Goal: Transaction & Acquisition: Purchase product/service

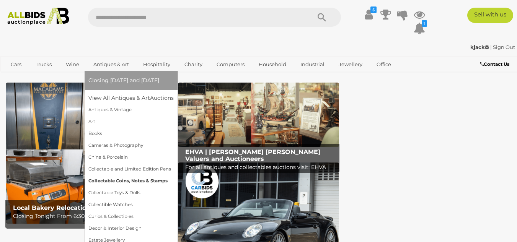
click at [107, 181] on link "Collectable Coins, Notes & Stamps" at bounding box center [130, 181] width 85 height 12
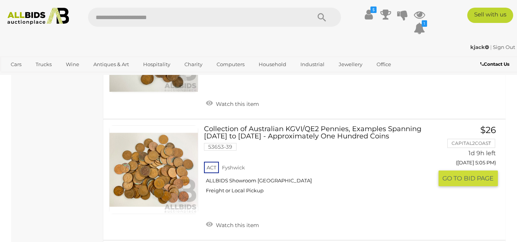
scroll to position [3863, 0]
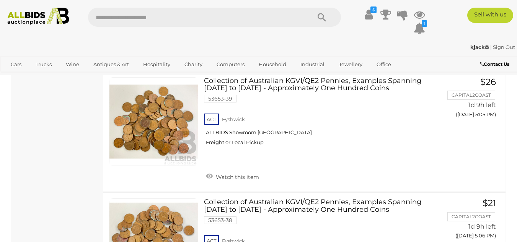
drag, startPoint x: 168, startPoint y: 167, endPoint x: 80, endPoint y: 191, distance: 91.2
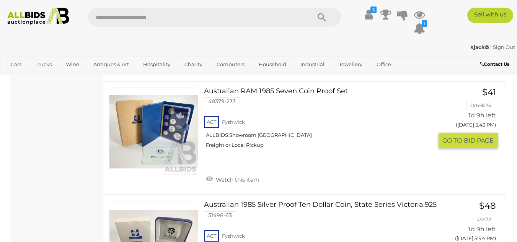
scroll to position [7992, 0]
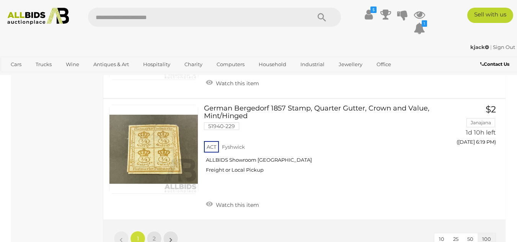
scroll to position [12010, 0]
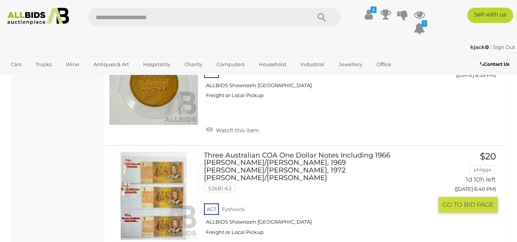
scroll to position [2484, 0]
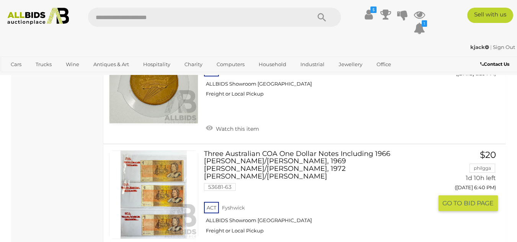
click at [138, 174] on img at bounding box center [153, 195] width 88 height 88
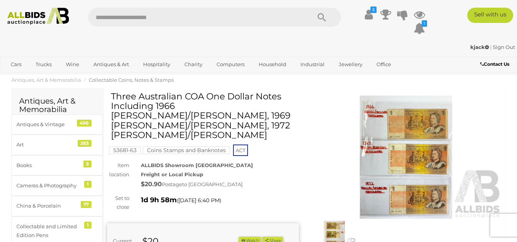
click at [381, 149] on img at bounding box center [406, 158] width 192 height 124
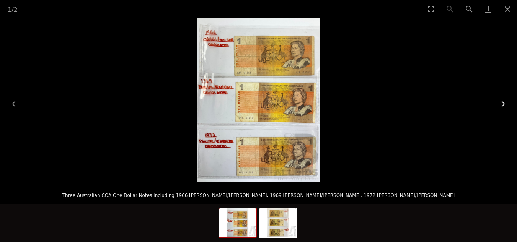
click at [502, 101] on button "Next slide" at bounding box center [501, 103] width 16 height 15
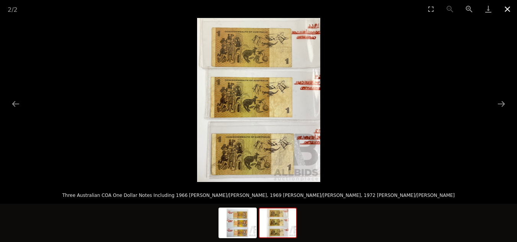
click at [507, 8] on button "Close gallery" at bounding box center [507, 9] width 19 height 18
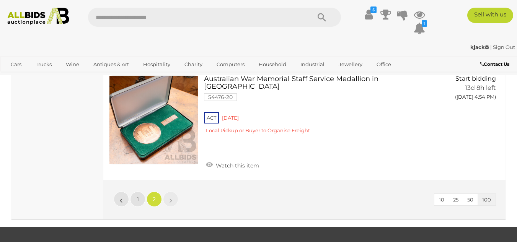
scroll to position [3805, 0]
